Goal: Browse casually

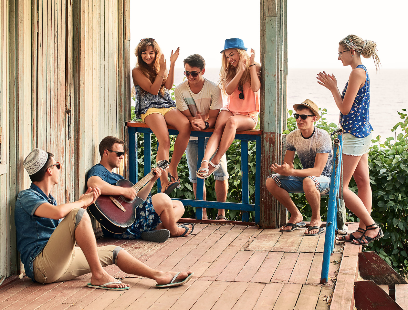
click at [48, 133] on input "text" at bounding box center [26, 136] width 46 height 6
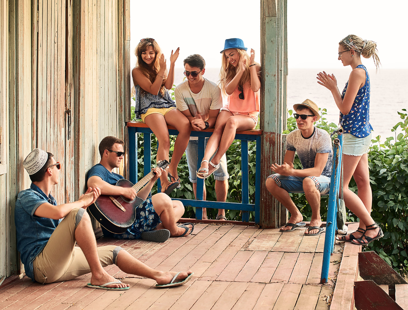
click at [48, 133] on input "text" at bounding box center [26, 136] width 46 height 6
